Goal: Task Accomplishment & Management: Manage account settings

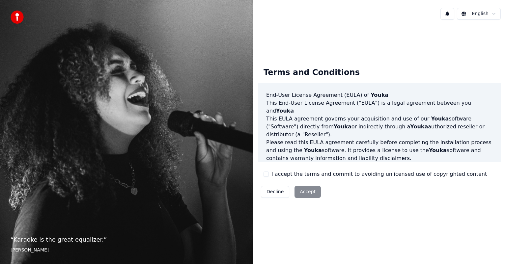
click at [268, 174] on button "I accept the terms and commit to avoiding unlicensed use of copyrighted content" at bounding box center [265, 173] width 5 height 5
click at [304, 189] on button "Accept" at bounding box center [307, 192] width 26 height 12
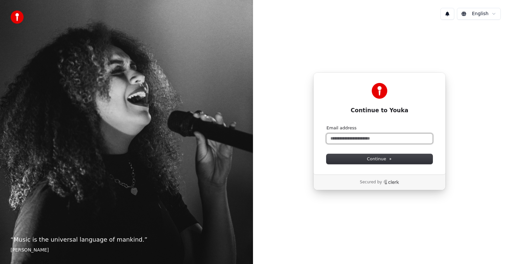
click at [367, 138] on input "Email address" at bounding box center [379, 139] width 106 height 10
click at [326, 125] on button "submit" at bounding box center [326, 125] width 0 height 0
type input "**********"
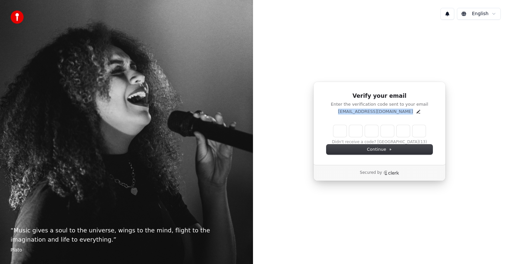
drag, startPoint x: 421, startPoint y: 122, endPoint x: 309, endPoint y: 118, distance: 112.6
click at [309, 118] on div "Verify your email Enter the verification code sent to your email emkayebee@gmai…" at bounding box center [379, 131] width 253 height 213
click at [415, 112] on icon "Edit" at bounding box center [417, 111] width 5 height 5
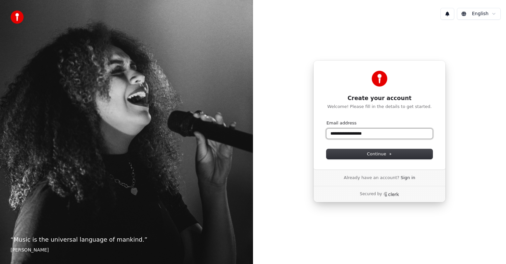
click at [351, 132] on input "**********" at bounding box center [379, 134] width 106 height 10
click at [385, 153] on span "Continue" at bounding box center [379, 154] width 25 height 6
type input "**********"
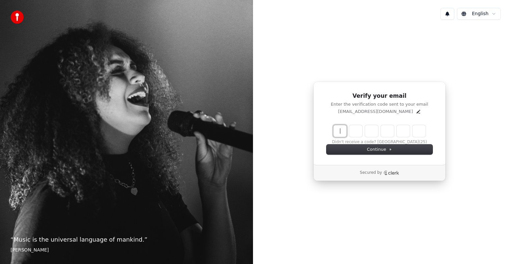
click at [341, 133] on input "Enter verification code" at bounding box center [385, 131] width 105 height 12
type input "******"
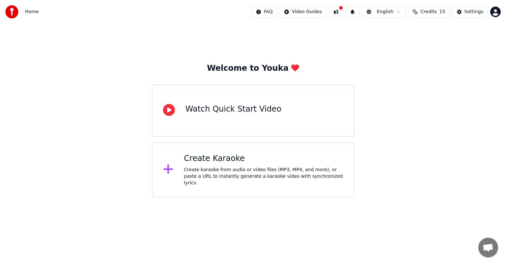
click at [435, 9] on span "Credits" at bounding box center [428, 12] width 16 height 7
click at [453, 117] on div "Welcome to Youka Watch Quick Start Video Create Karaoke Create karaoke from aud…" at bounding box center [253, 111] width 506 height 174
click at [470, 11] on div "Settings" at bounding box center [473, 12] width 19 height 7
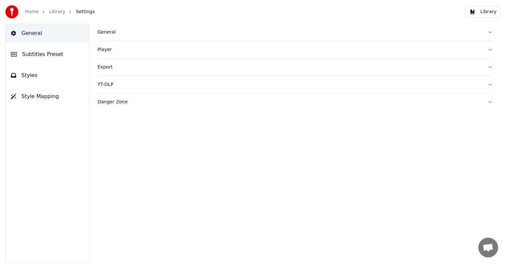
click at [490, 34] on button "General" at bounding box center [294, 32] width 395 height 17
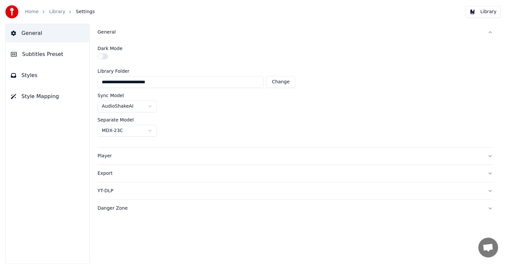
click at [490, 34] on button "General" at bounding box center [294, 32] width 395 height 17
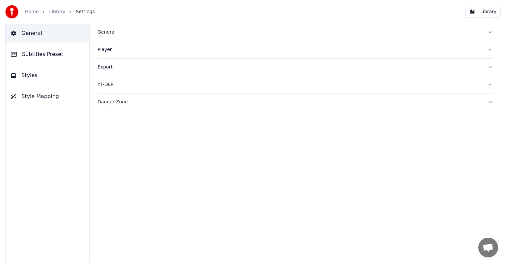
click at [491, 68] on button "Export" at bounding box center [294, 67] width 395 height 17
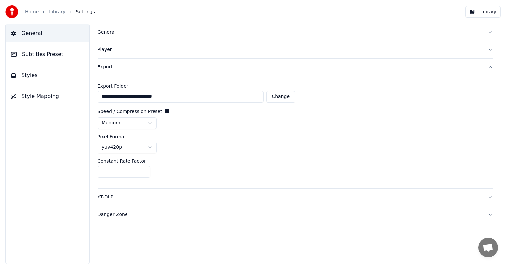
click at [491, 68] on button "Export" at bounding box center [294, 67] width 395 height 17
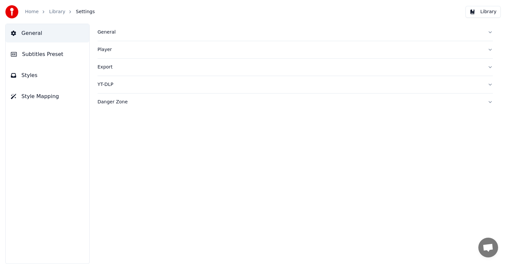
drag, startPoint x: 183, startPoint y: 79, endPoint x: 11, endPoint y: 34, distance: 177.9
click at [11, 34] on div "General Subtitles Preset Styles Style Mapping General Player Export YT-DLP Dang…" at bounding box center [253, 144] width 506 height 240
click at [477, 12] on button "Library" at bounding box center [482, 12] width 35 height 12
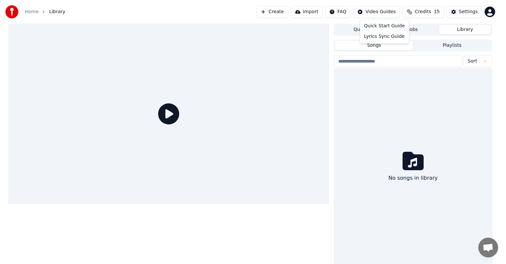
click at [383, 12] on html "Home Library Create Import FAQ Video Guides Credits 15 Settings Queue Jobs Libr…" at bounding box center [253, 132] width 506 height 264
click at [354, 12] on html "Home Library Create Import FAQ Video Guides Credits 15 Settings Queue Jobs Libr…" at bounding box center [253, 132] width 506 height 264
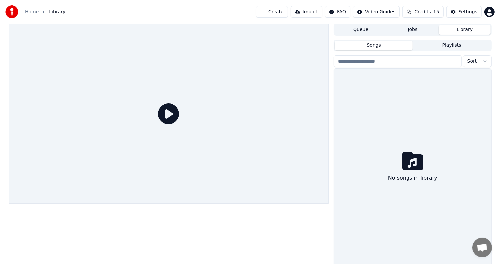
click at [345, 12] on html "Home Library Create Import FAQ Video Guides Credits 15 Settings Queue Jobs Libr…" at bounding box center [250, 132] width 500 height 264
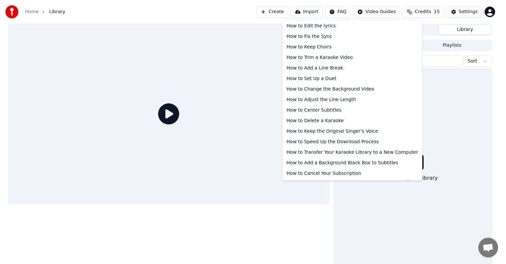
click at [356, 224] on html "Home Library Create Import FAQ Video Guides Credits 15 Settings Queue Jobs Libr…" at bounding box center [253, 132] width 506 height 264
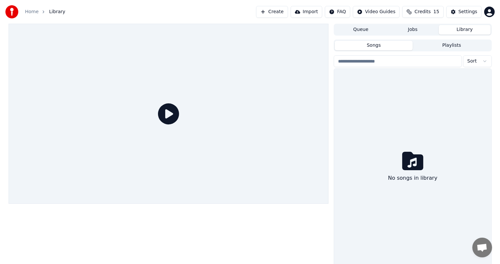
click at [287, 236] on div at bounding box center [169, 145] width 320 height 243
